Goal: Answer question/provide support: Share knowledge or assist other users

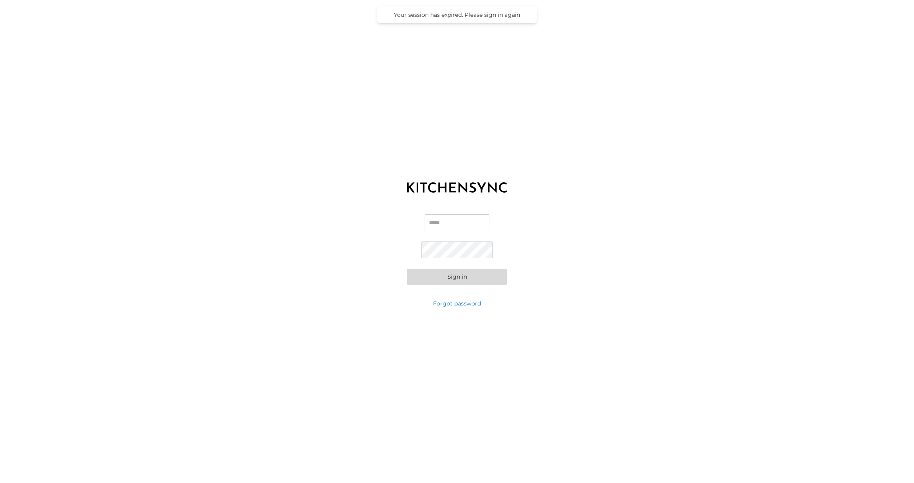
type input "**********"
click at [461, 277] on button "Sign in" at bounding box center [457, 277] width 100 height 16
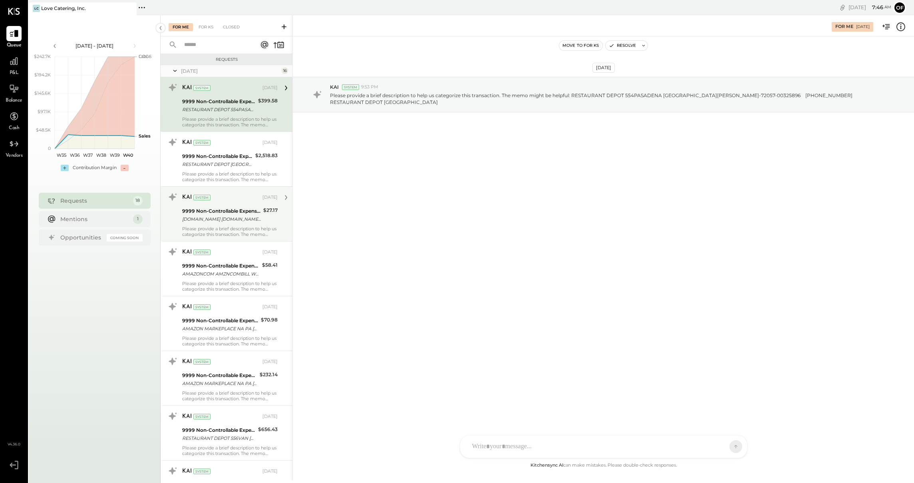
click at [247, 212] on div "9999 Non-Controllable Expenses:Other Income and Expenses:To Be Classified P&L" at bounding box center [221, 211] width 79 height 8
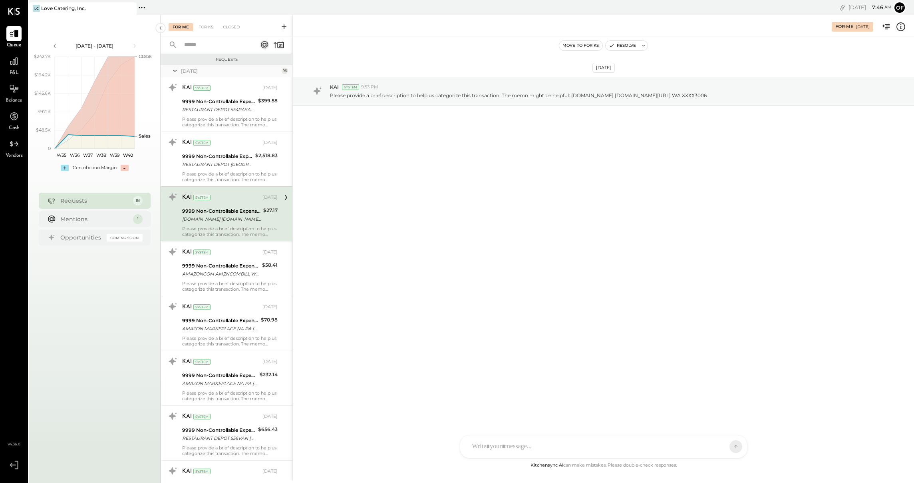
click at [545, 447] on div "RS [PERSON_NAME] O office [PERSON_NAME] UM [PERSON_NAME] Raloti Use Shift + Ret…" at bounding box center [604, 446] width 288 height 23
click at [721, 444] on icon at bounding box center [721, 446] width 8 height 8
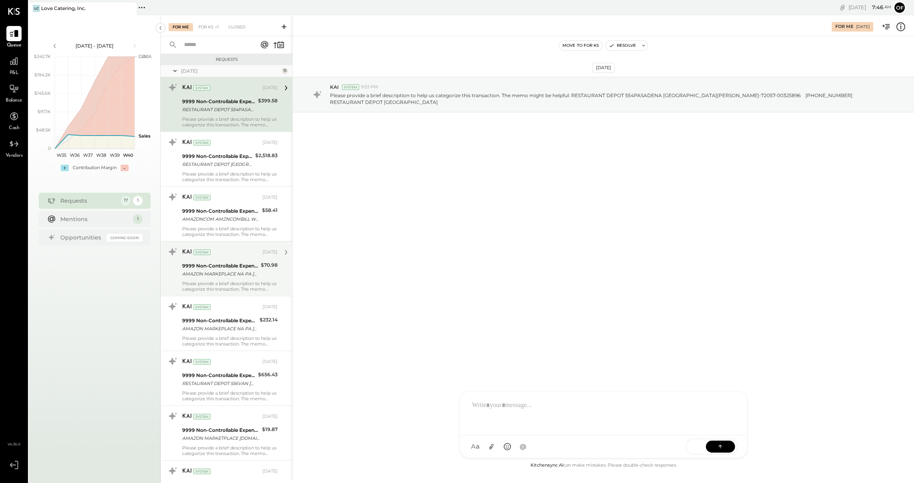
click at [258, 283] on div "Please provide a brief description to help us categorize this transaction. The …" at bounding box center [230, 286] width 96 height 11
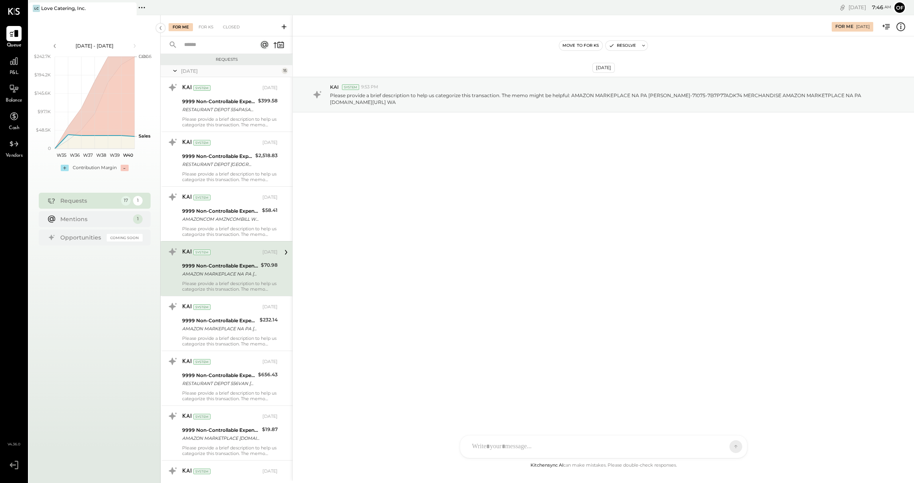
click at [496, 450] on div "RS [PERSON_NAME] O office [PERSON_NAME] UM [PERSON_NAME] Raloti Use Shift + Ret…" at bounding box center [604, 446] width 288 height 23
click at [716, 444] on button at bounding box center [720, 446] width 29 height 12
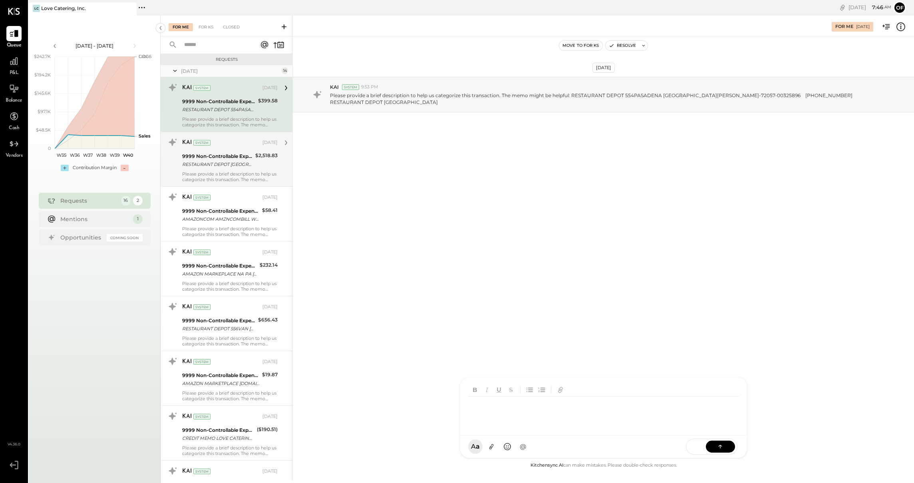
click at [251, 163] on div "RESTAURANT DEPOT [GEOGRAPHIC_DATA][PERSON_NAME]-71091-E5JHW4ED 000641198 91107 …" at bounding box center [217, 164] width 71 height 8
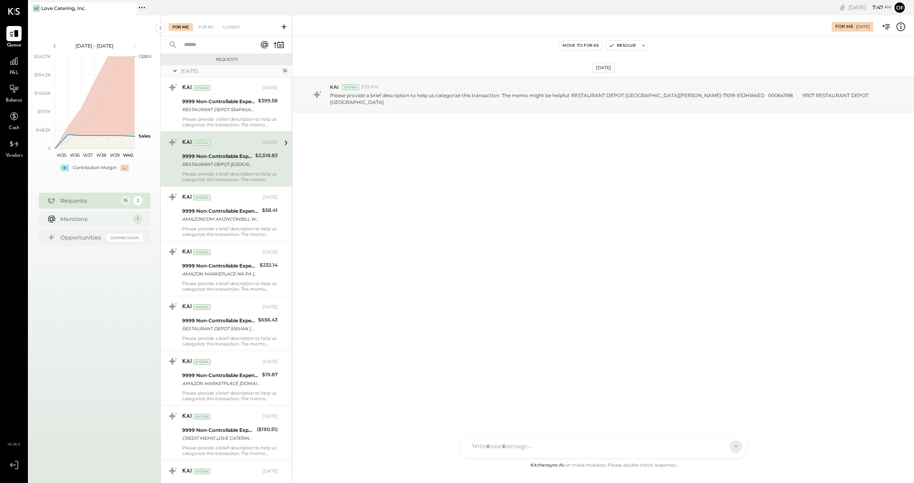
click at [597, 438] on div at bounding box center [596, 447] width 257 height 18
click at [721, 446] on icon at bounding box center [721, 446] width 8 height 8
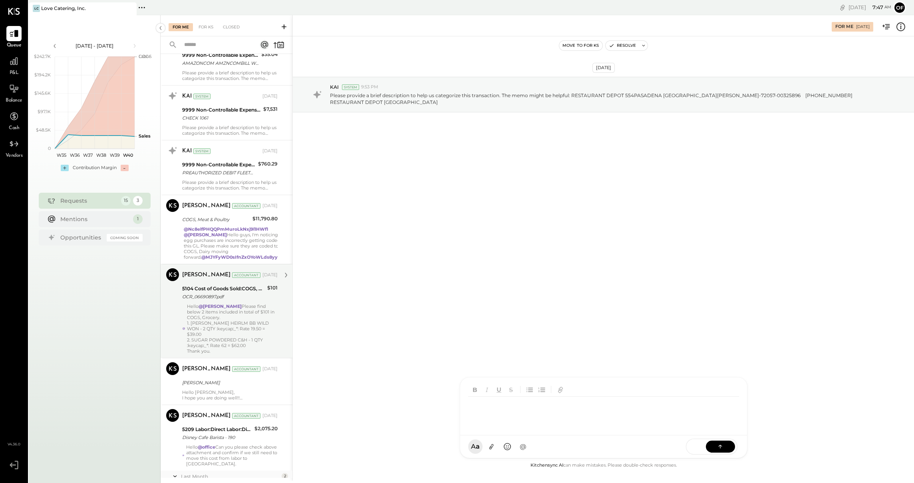
scroll to position [513, 0]
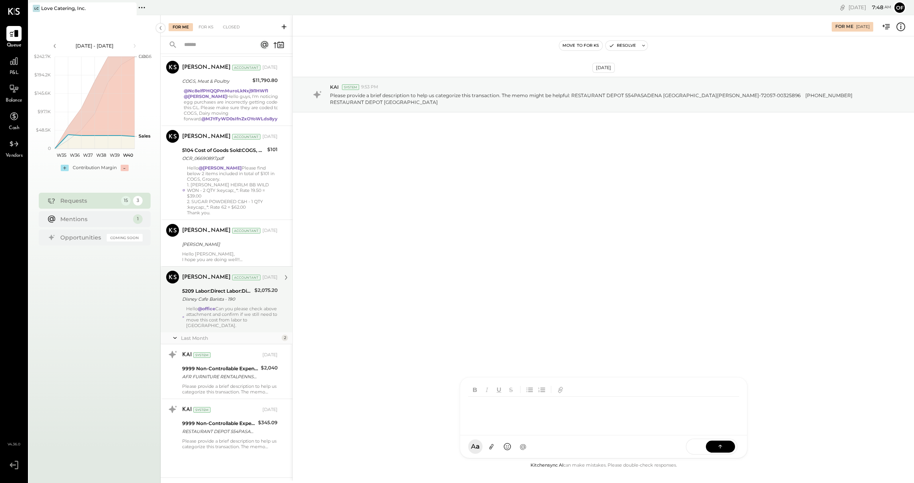
click at [189, 297] on div "Disney Cafe Barista - 190" at bounding box center [217, 299] width 70 height 8
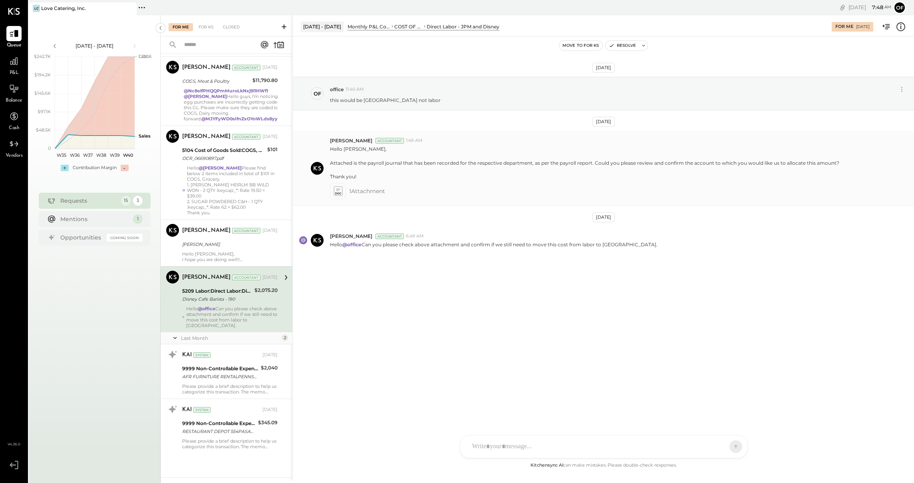
click at [336, 192] on icon at bounding box center [338, 190] width 8 height 9
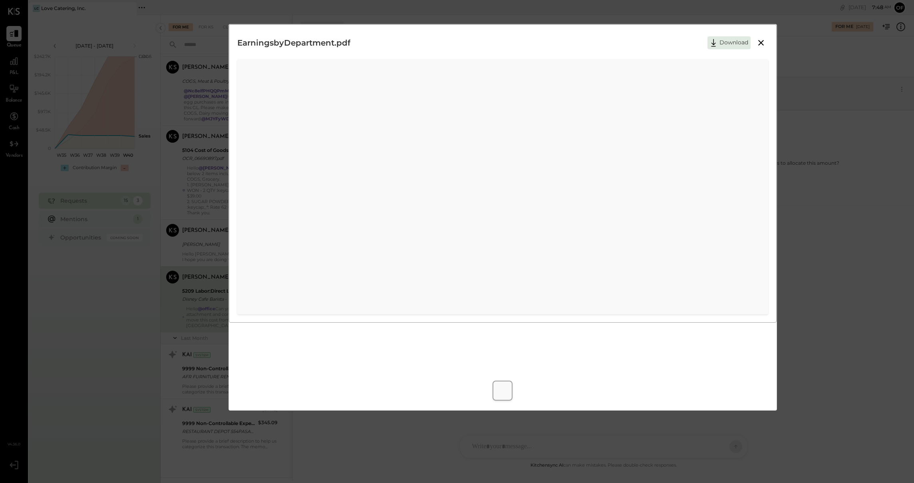
click at [763, 44] on icon at bounding box center [762, 43] width 10 height 10
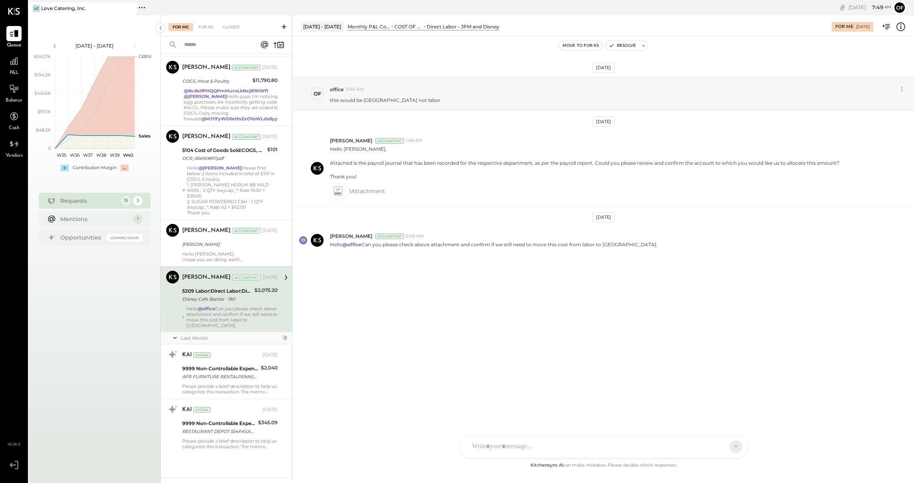
click at [580, 450] on div "RS [PERSON_NAME] O office [PERSON_NAME] UM [PERSON_NAME] Raloti Use Shift + Ret…" at bounding box center [604, 446] width 288 height 23
click at [722, 447] on icon at bounding box center [721, 446] width 8 height 8
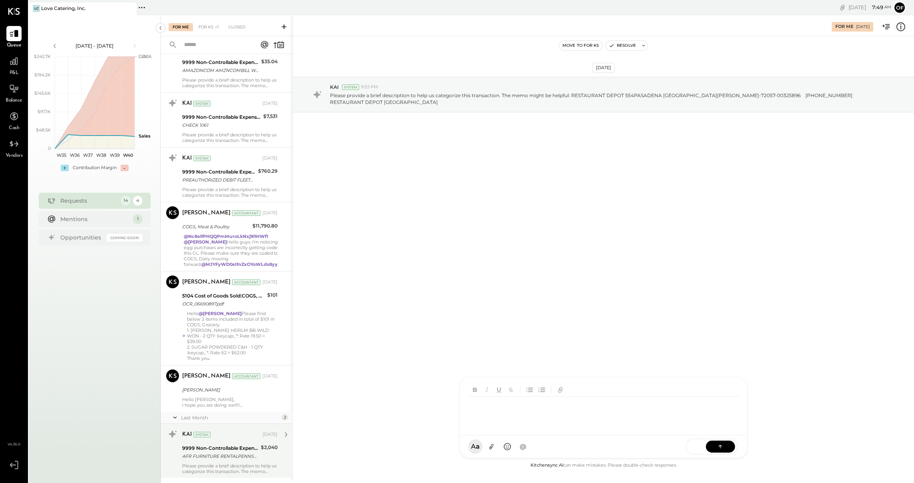
scroll to position [447, 0]
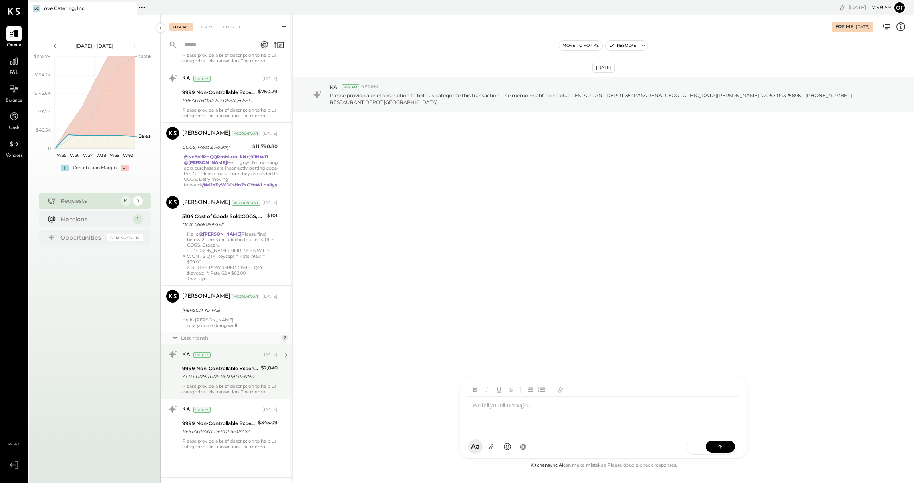
click at [245, 374] on div "AFR FURNITURE RENTALPENNSAUKEN [GEOGRAPHIC_DATA]" at bounding box center [220, 377] width 76 height 8
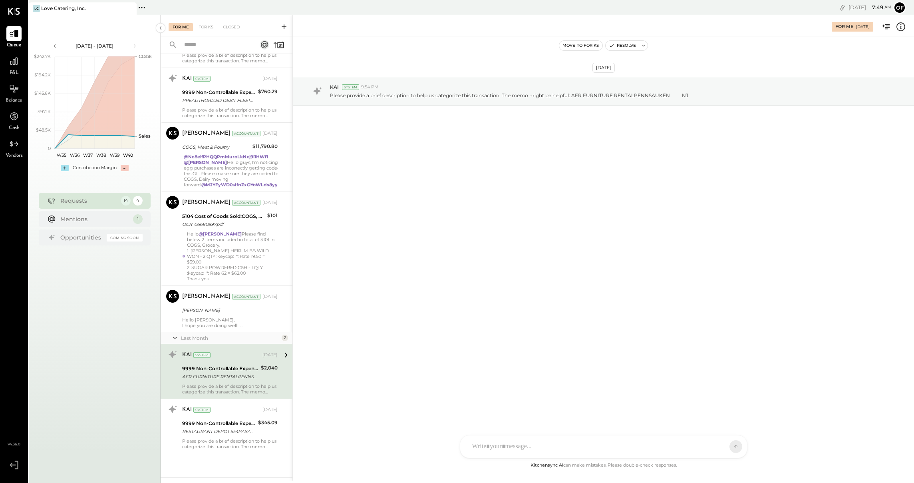
click at [494, 442] on div at bounding box center [596, 447] width 257 height 18
click at [724, 446] on icon at bounding box center [721, 446] width 8 height 8
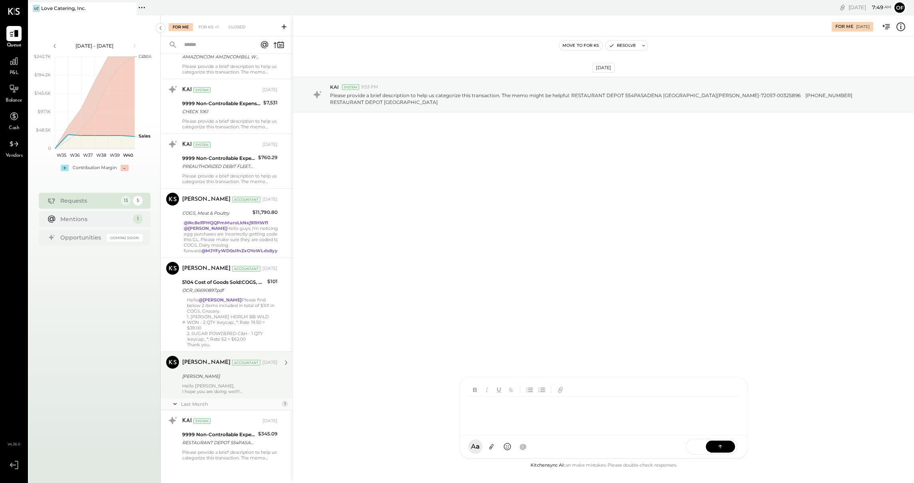
scroll to position [392, 0]
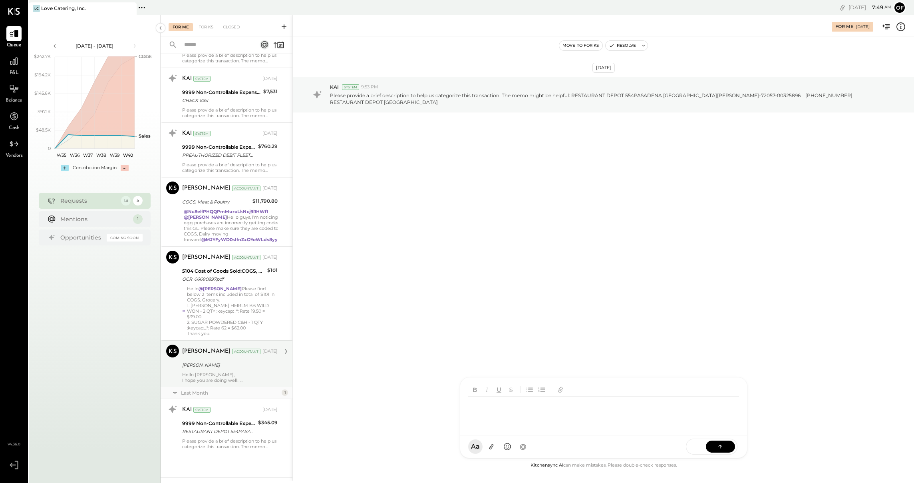
click at [253, 380] on div "I hope you are doing well!!" at bounding box center [230, 380] width 96 height 6
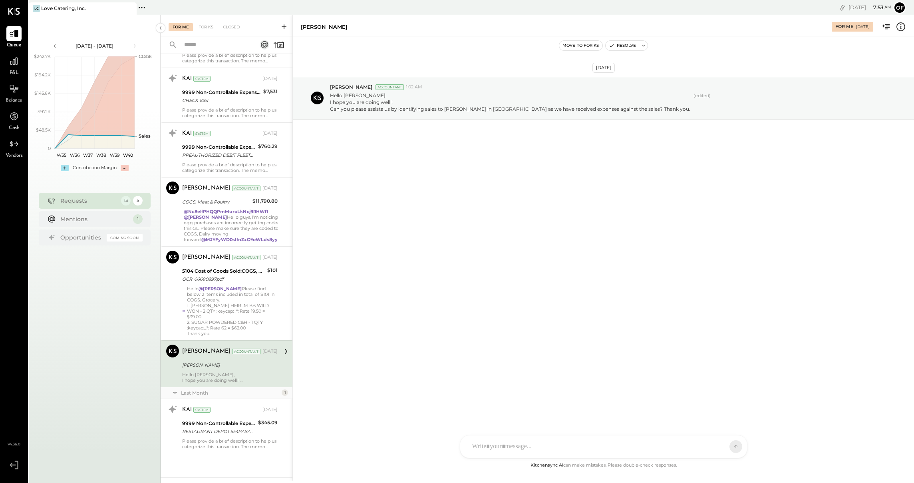
click at [242, 367] on div "[PERSON_NAME]" at bounding box center [228, 365] width 93 height 8
click at [529, 428] on div at bounding box center [605, 412] width 274 height 32
click at [723, 450] on button at bounding box center [720, 446] width 29 height 12
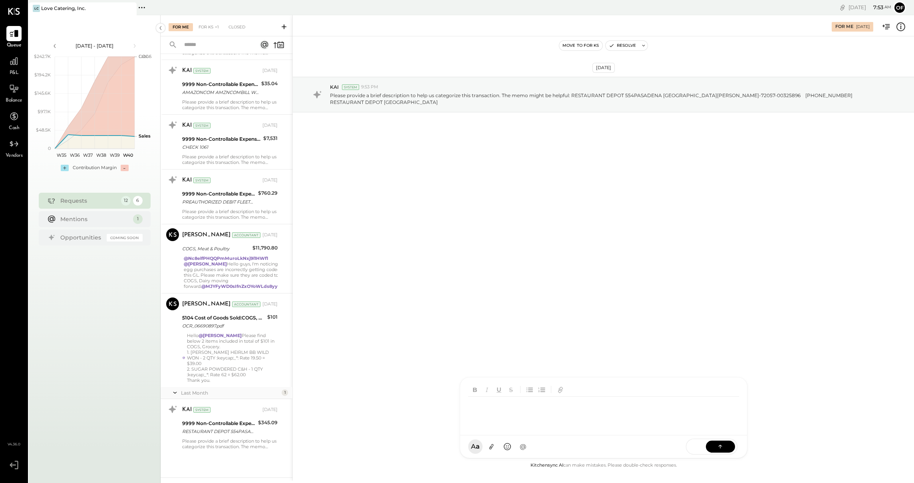
scroll to position [346, 0]
click at [234, 191] on div "9999 Non-Controllable Expenses:Other Income and Expenses:To Be Classified P&L" at bounding box center [219, 194] width 74 height 8
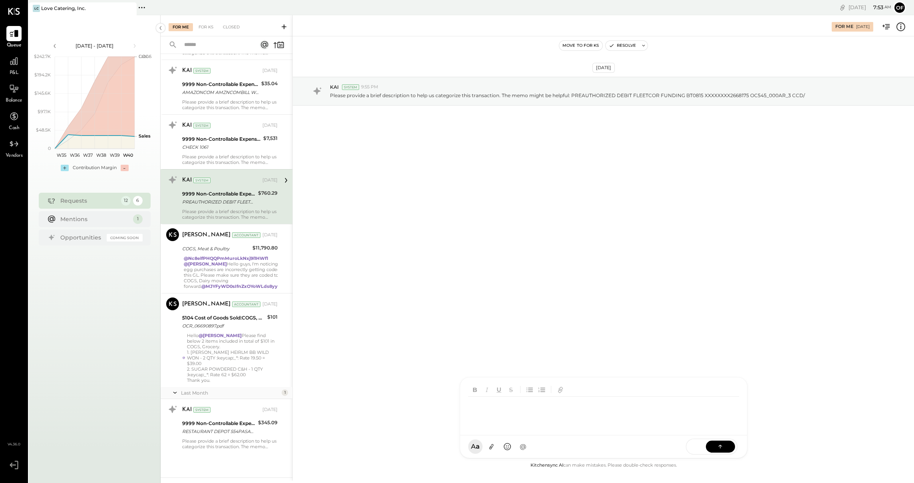
click at [533, 450] on div "RS [PERSON_NAME] O office [PERSON_NAME] UM [PERSON_NAME] Raloti MESSAGE SUGGEST…" at bounding box center [604, 417] width 288 height 81
click at [717, 446] on icon at bounding box center [721, 446] width 8 height 8
